Goal: Transaction & Acquisition: Subscribe to service/newsletter

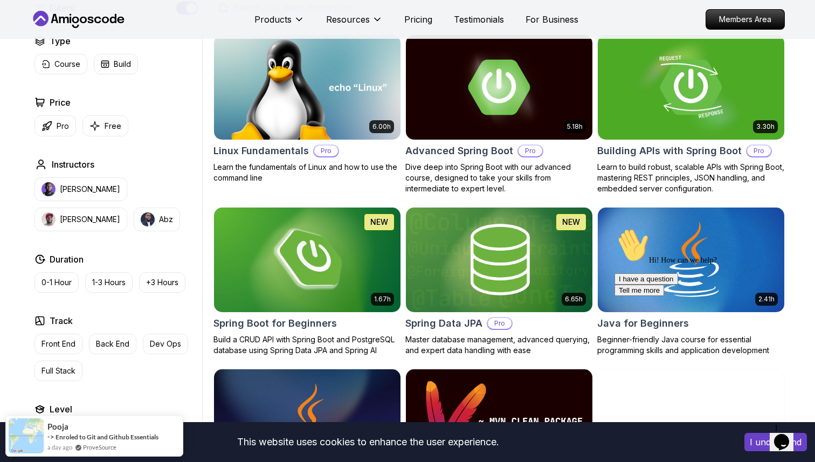
scroll to position [299, 0]
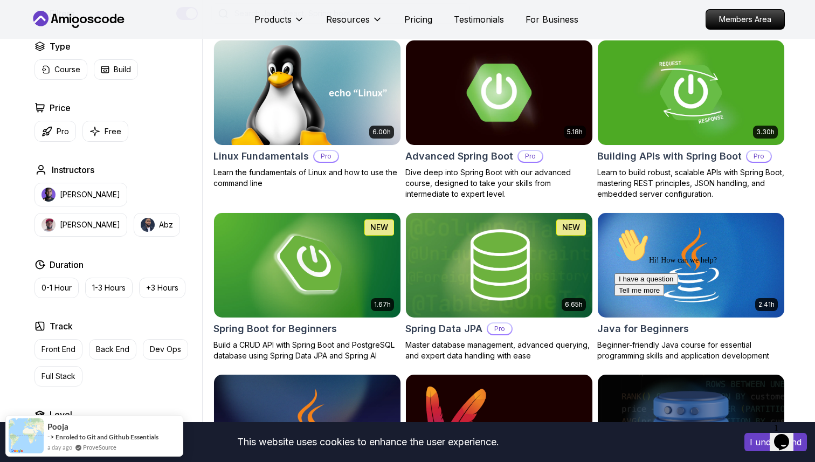
click at [489, 167] on p "Dive deep into Spring Boot with our advanced course, designed to take your skil…" at bounding box center [499, 183] width 188 height 32
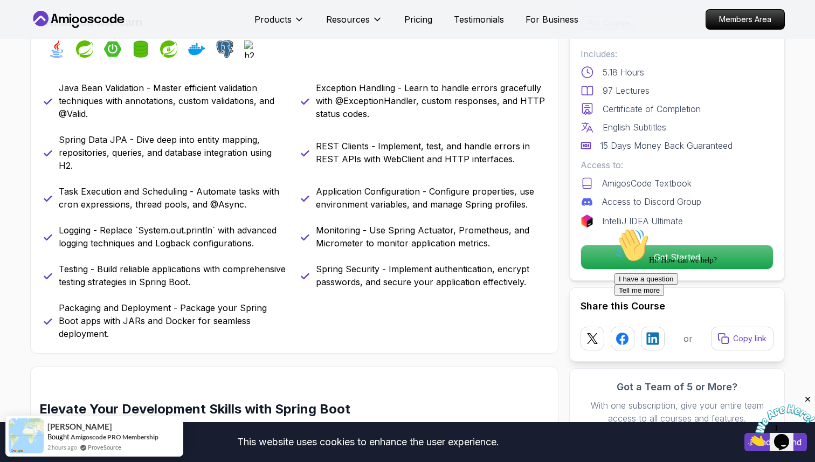
scroll to position [469, 0]
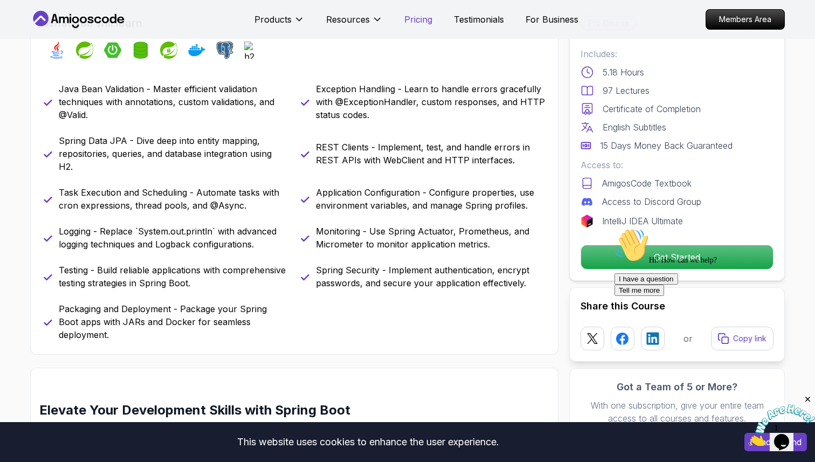
click at [418, 21] on p "Pricing" at bounding box center [418, 19] width 28 height 13
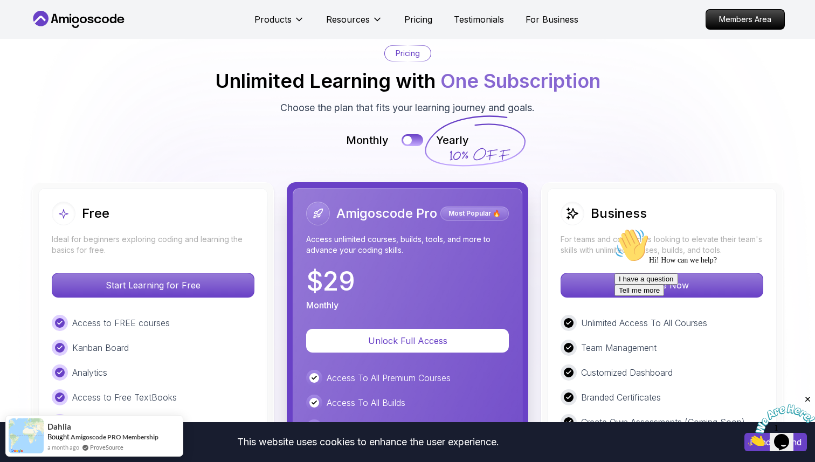
scroll to position [2384, 0]
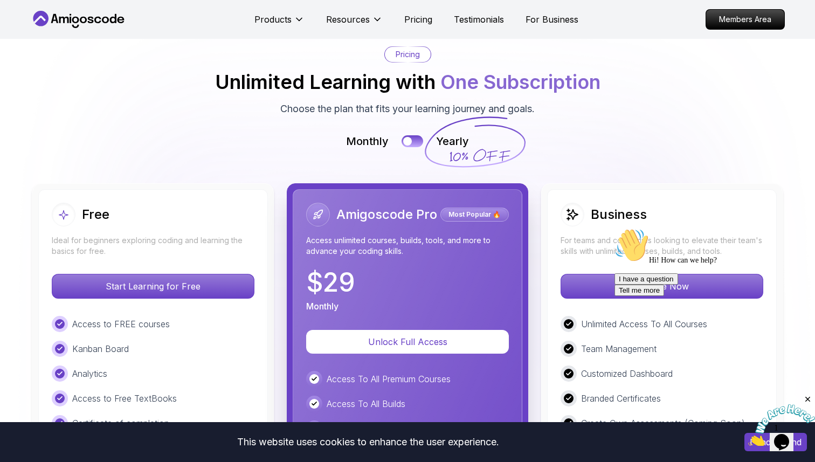
click at [411, 134] on div "Monthly Yearly" at bounding box center [407, 141] width 755 height 15
click at [411, 135] on button at bounding box center [412, 141] width 23 height 12
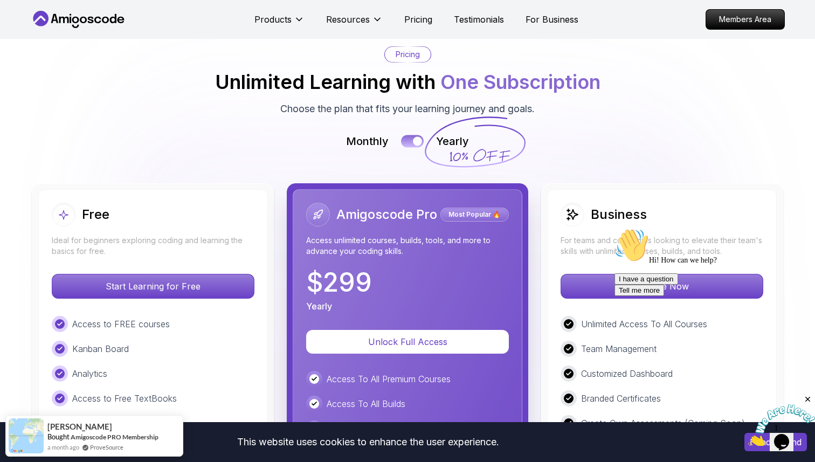
click at [411, 135] on button at bounding box center [412, 141] width 23 height 12
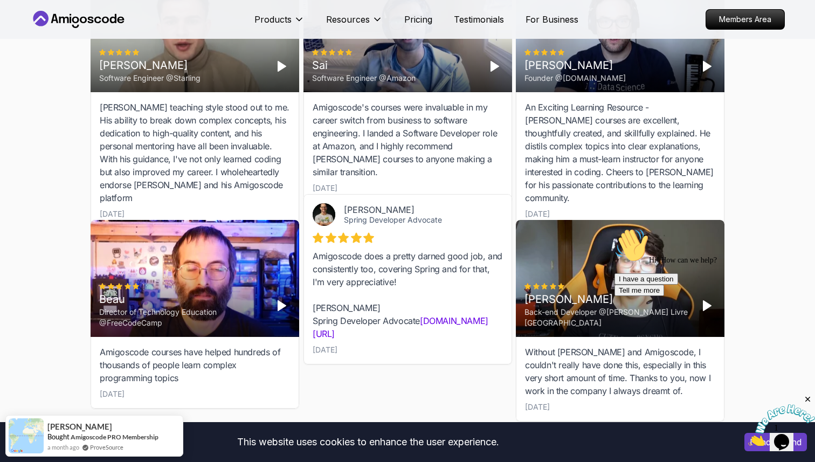
scroll to position [3331, 0]
